Goal: Information Seeking & Learning: Find specific fact

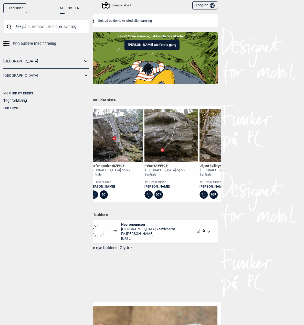
click at [119, 16] on input "text" at bounding box center [151, 20] width 131 height 13
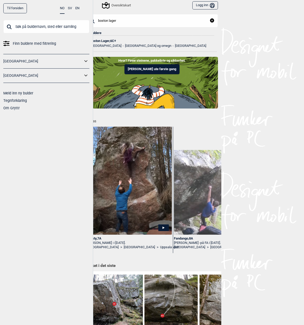
type input "boston lager"
click at [102, 39] on div "Boston Lager , 6C+" at bounding box center [152, 41] width 124 height 4
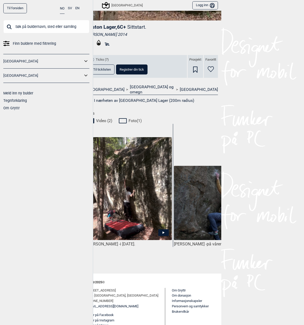
scroll to position [139, 0]
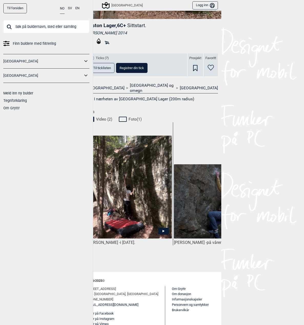
click at [159, 228] on icon at bounding box center [163, 231] width 10 height 7
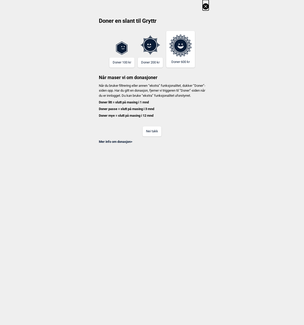
click at [155, 134] on button "Nei takk" at bounding box center [151, 131] width 19 height 10
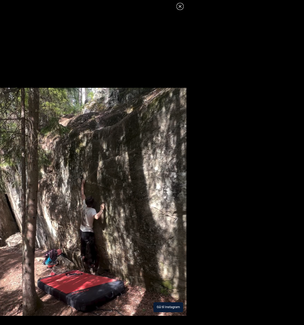
click at [166, 306] on button "Gå til Instagram" at bounding box center [168, 307] width 30 height 10
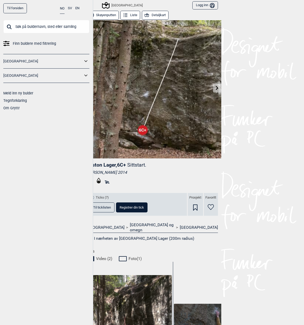
click at [150, 15] on button "Detaljkart" at bounding box center [155, 15] width 27 height 9
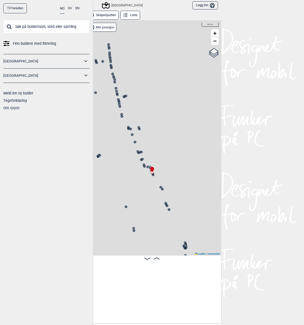
scroll to position [0, 7346]
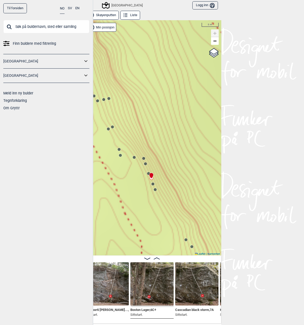
click at [151, 183] on icon at bounding box center [153, 184] width 4 height 4
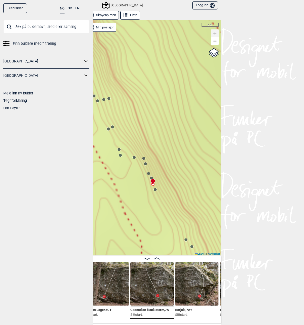
click at [154, 194] on div "Speidersteinen Barnehageveggen Cowboyveggen Bølerveggen [GEOGRAPHIC_DATA]" at bounding box center [152, 137] width 138 height 235
click at [154, 193] on div "Speidersteinen Barnehageveggen Cowboyveggen Bølerveggen [GEOGRAPHIC_DATA]" at bounding box center [152, 137] width 138 height 235
click at [153, 192] on div "Speidersteinen Barnehageveggen Cowboyveggen Bølerveggen [GEOGRAPHIC_DATA]" at bounding box center [152, 137] width 138 height 235
